Goal: Task Accomplishment & Management: Manage account settings

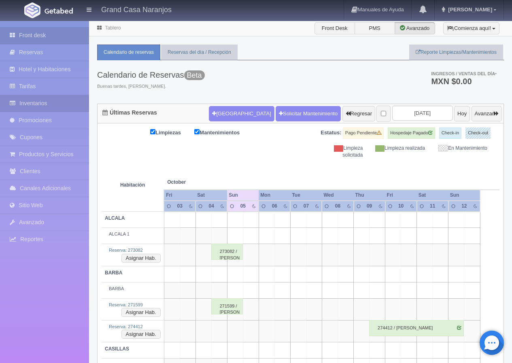
click at [47, 104] on link "Inventarios" at bounding box center [44, 103] width 89 height 17
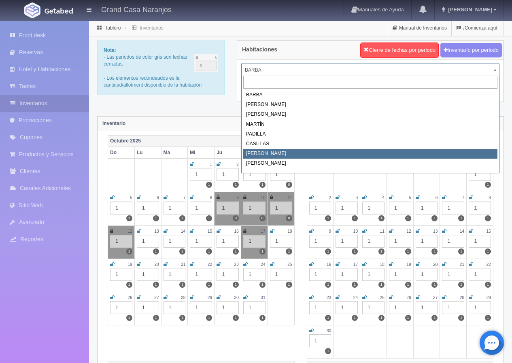
select select "2066"
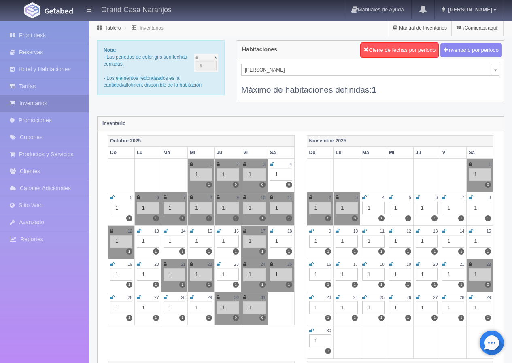
click at [114, 197] on icon at bounding box center [112, 197] width 4 height 5
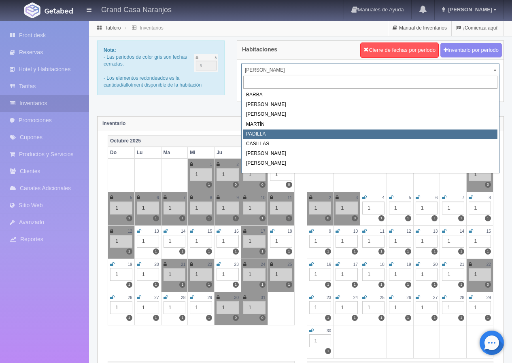
select select "2064"
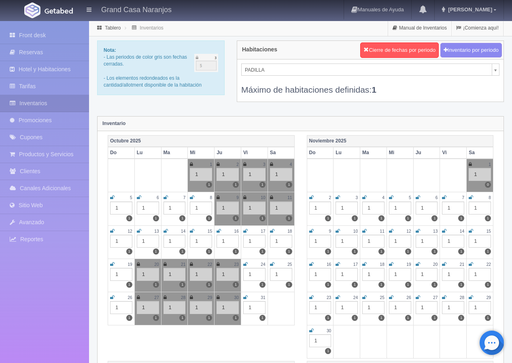
click at [139, 197] on icon at bounding box center [139, 197] width 4 height 5
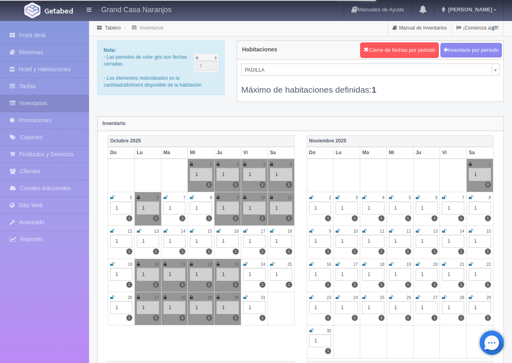
click at [165, 197] on icon at bounding box center [166, 197] width 4 height 5
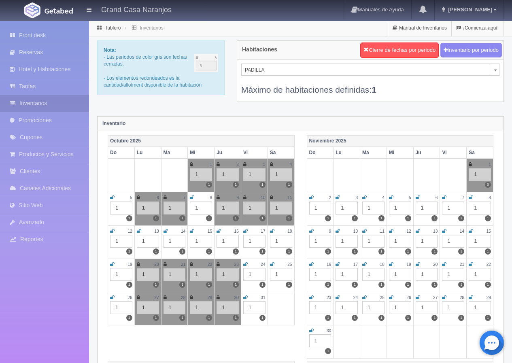
click at [192, 197] on icon at bounding box center [192, 197] width 4 height 5
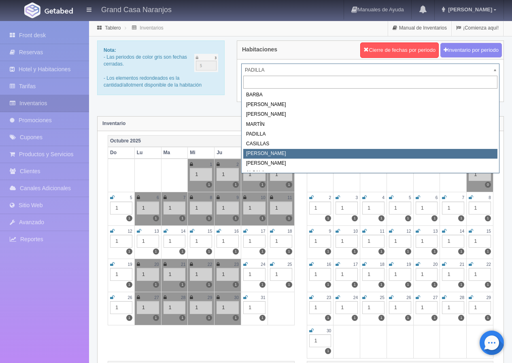
select select "2066"
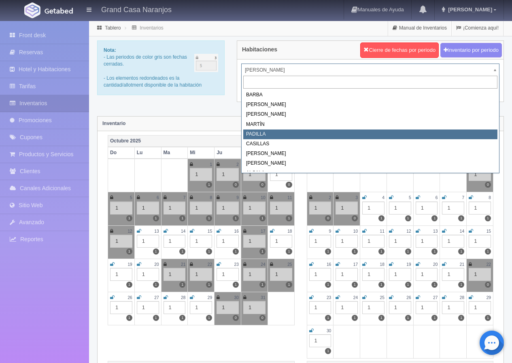
select select "2064"
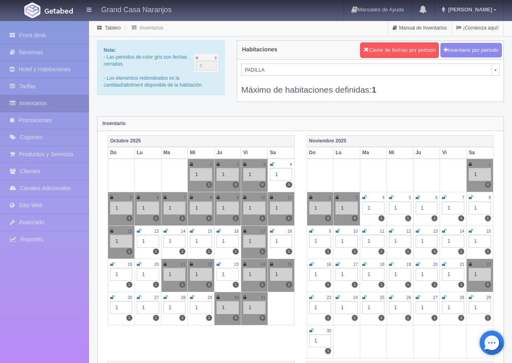
click at [267, 136] on th "Octubre 2025" at bounding box center [201, 141] width 187 height 12
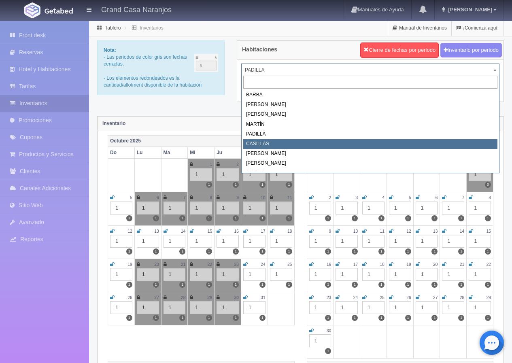
select select "2065"
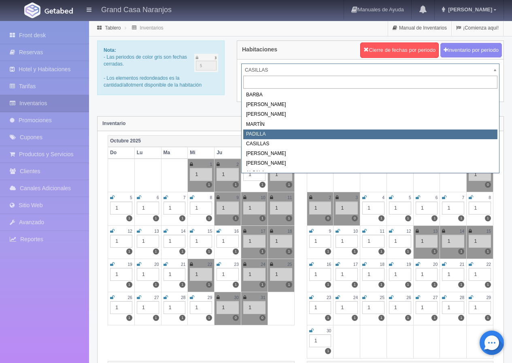
select select "2064"
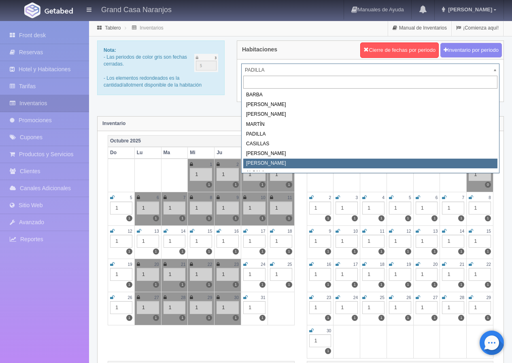
select select "2067"
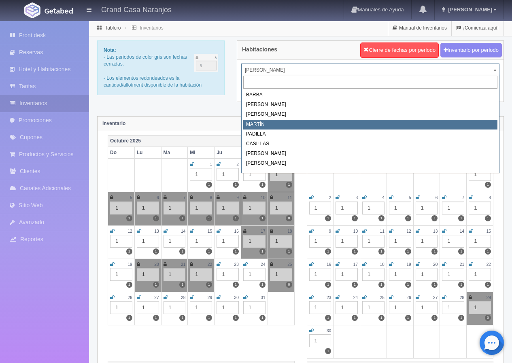
select select "2063"
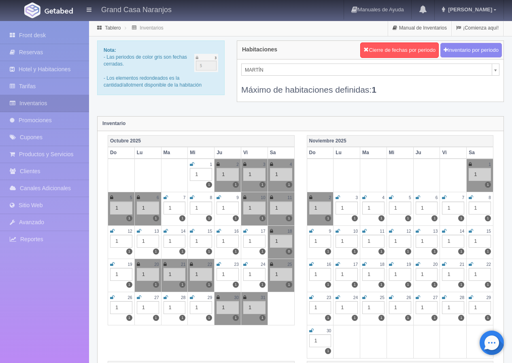
click at [113, 233] on icon at bounding box center [112, 231] width 4 height 5
click at [141, 231] on icon at bounding box center [139, 231] width 4 height 5
